Goal: Task Accomplishment & Management: Use online tool/utility

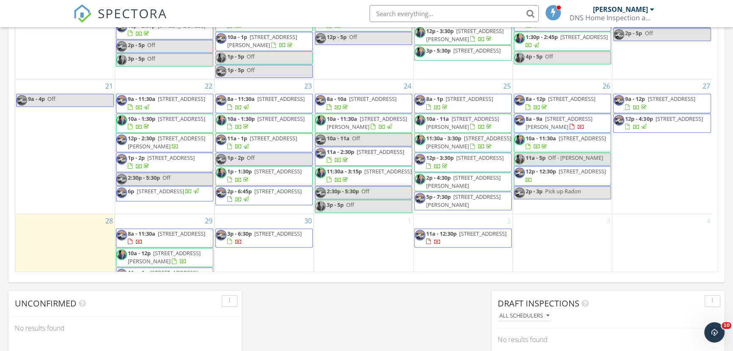
scroll to position [347, 0]
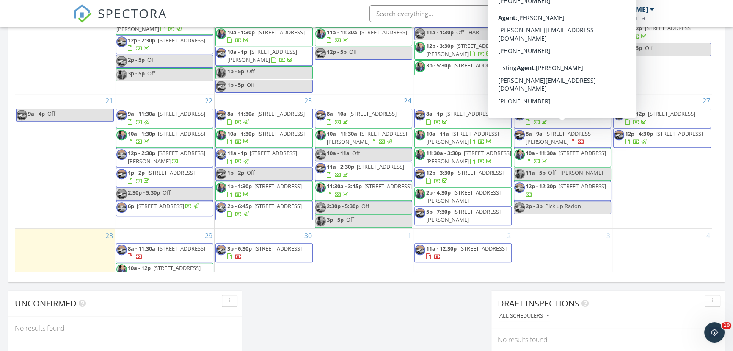
click at [545, 117] on span "8a - 12p" at bounding box center [536, 114] width 20 height 8
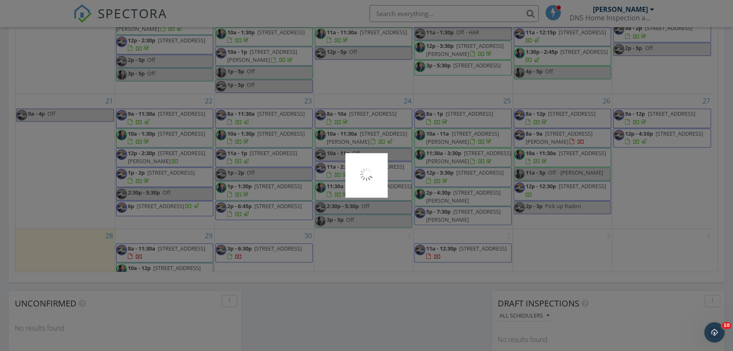
click at [545, 126] on div at bounding box center [366, 175] width 733 height 351
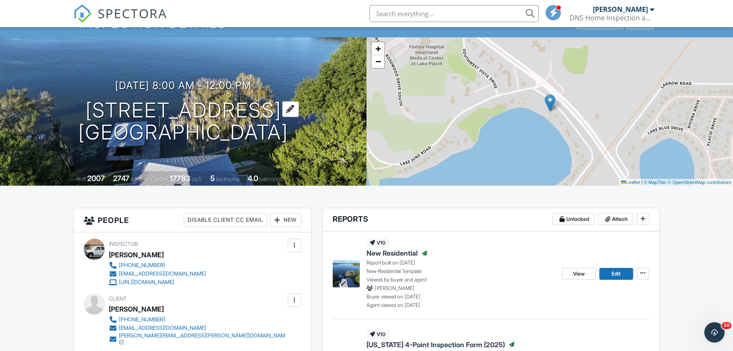
scroll to position [205, 0]
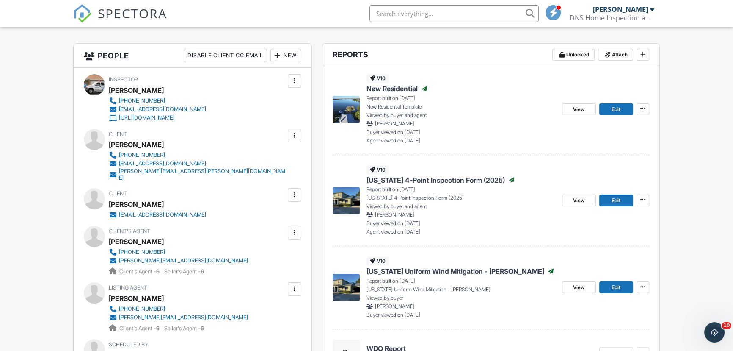
click at [394, 89] on span "New Residential" at bounding box center [392, 88] width 51 height 9
